Goal: Information Seeking & Learning: Learn about a topic

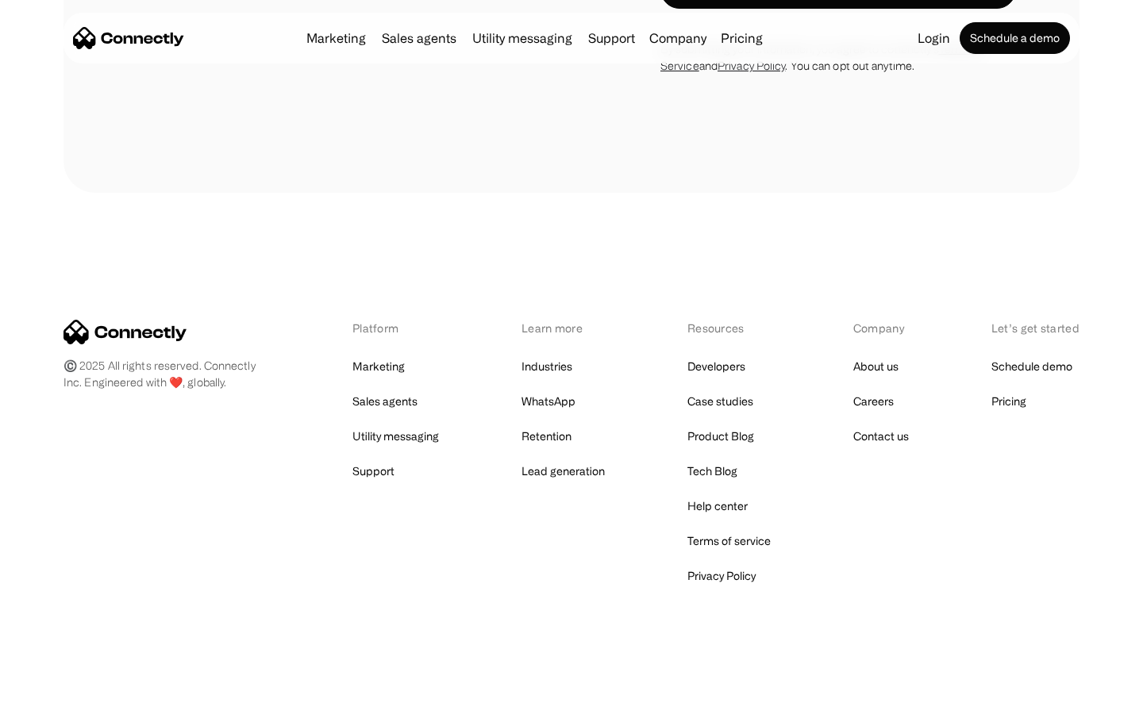
scroll to position [1461, 0]
